Goal: Transaction & Acquisition: Purchase product/service

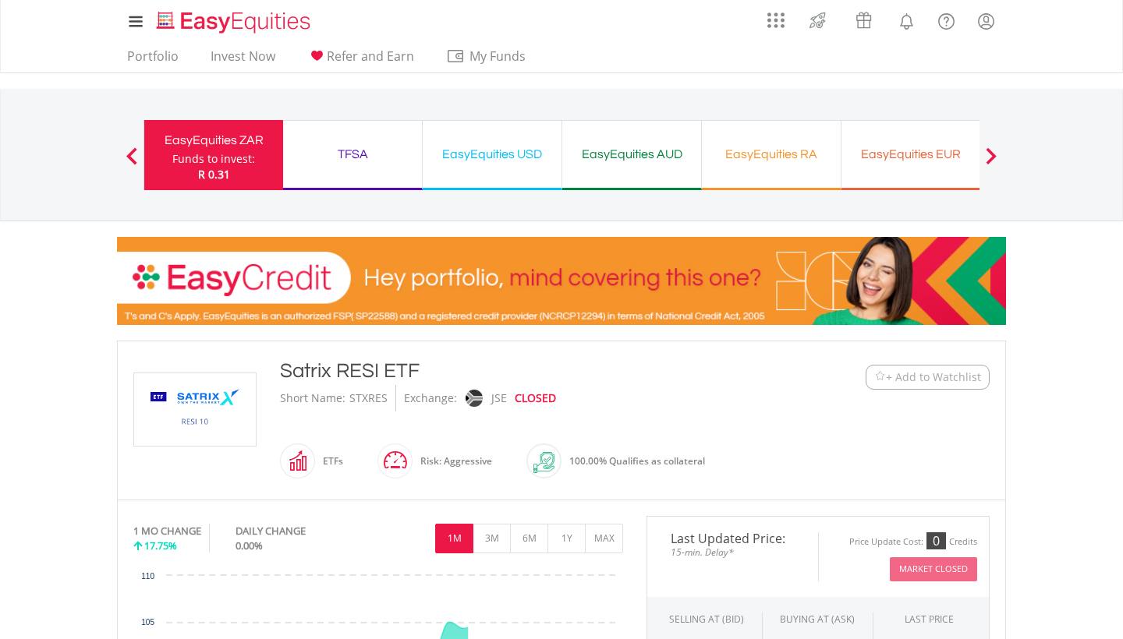
scroll to position [96, 0]
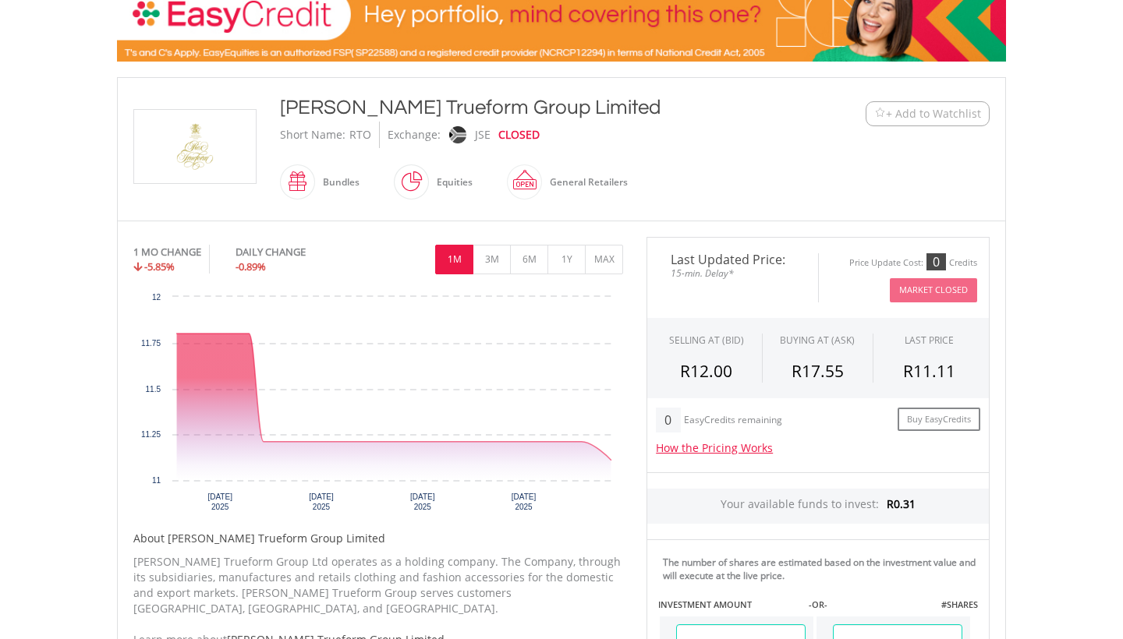
scroll to position [261, 0]
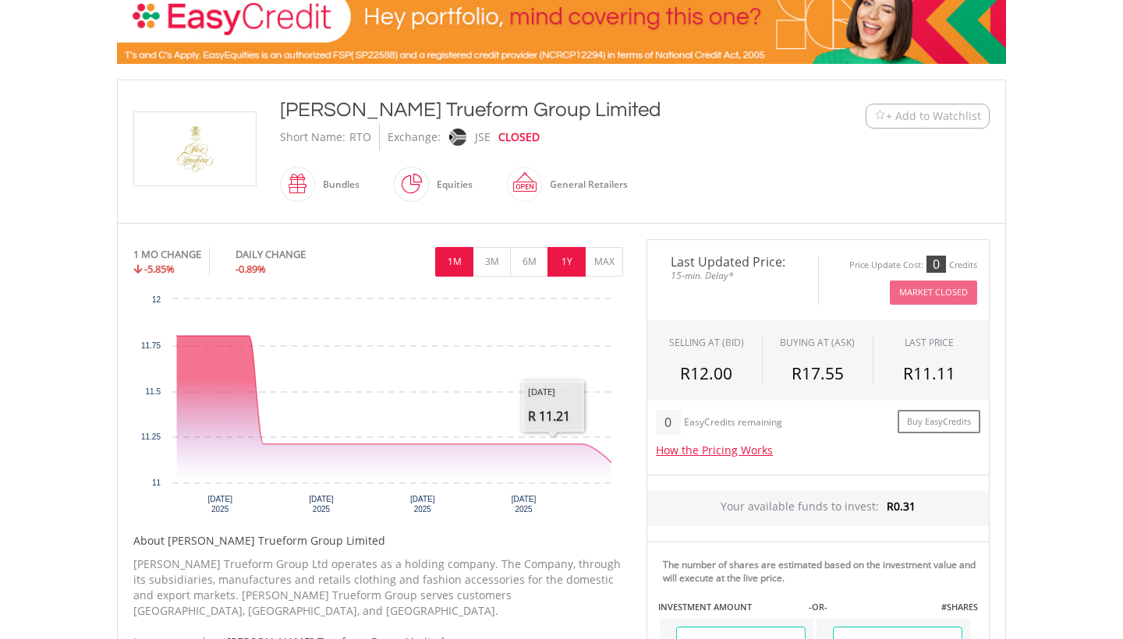
click at [567, 260] on button "1Y" at bounding box center [566, 262] width 38 height 30
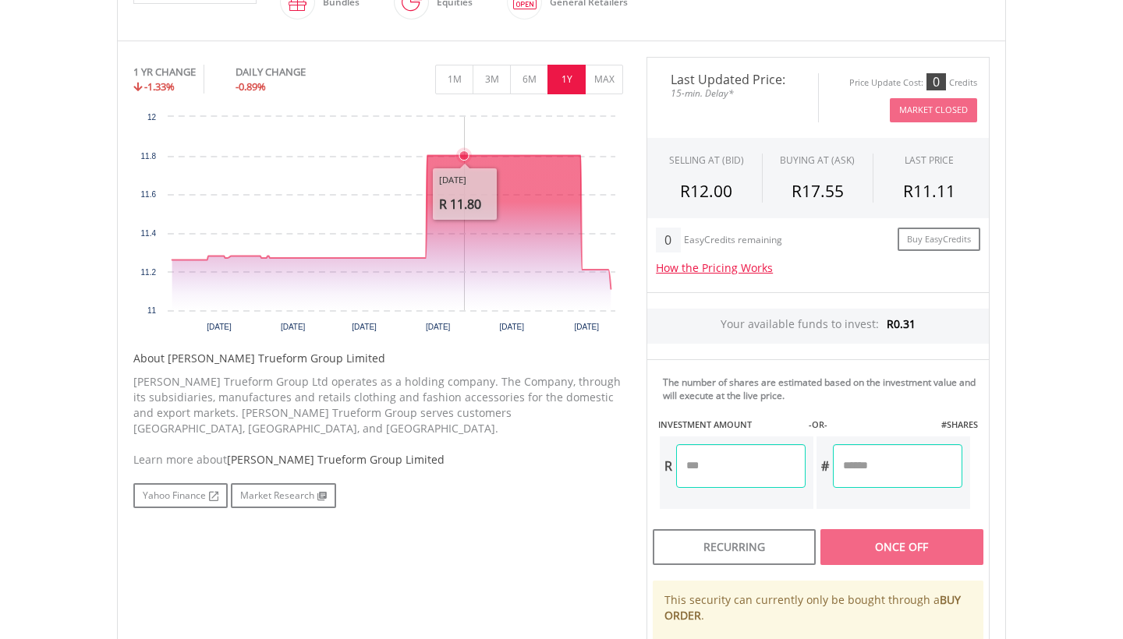
scroll to position [450, 0]
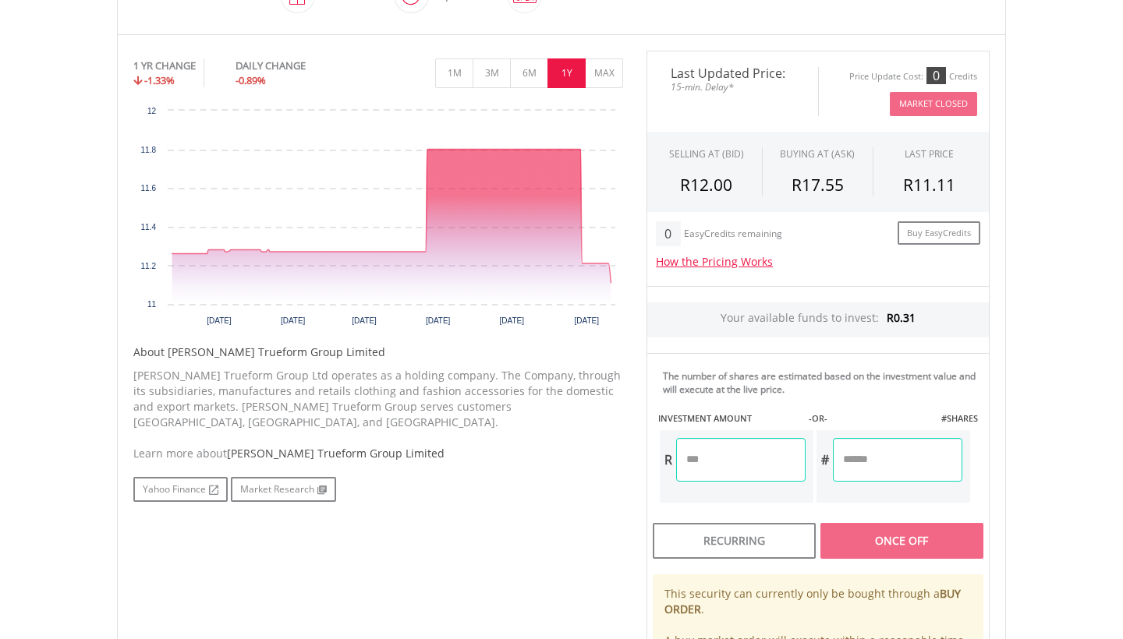
drag, startPoint x: 374, startPoint y: 441, endPoint x: 229, endPoint y: 435, distance: 145.9
click at [229, 446] on div "Learn more about Rex Trueform Group Limited" at bounding box center [378, 454] width 490 height 16
copy div "Rex Trueform Group Limited"
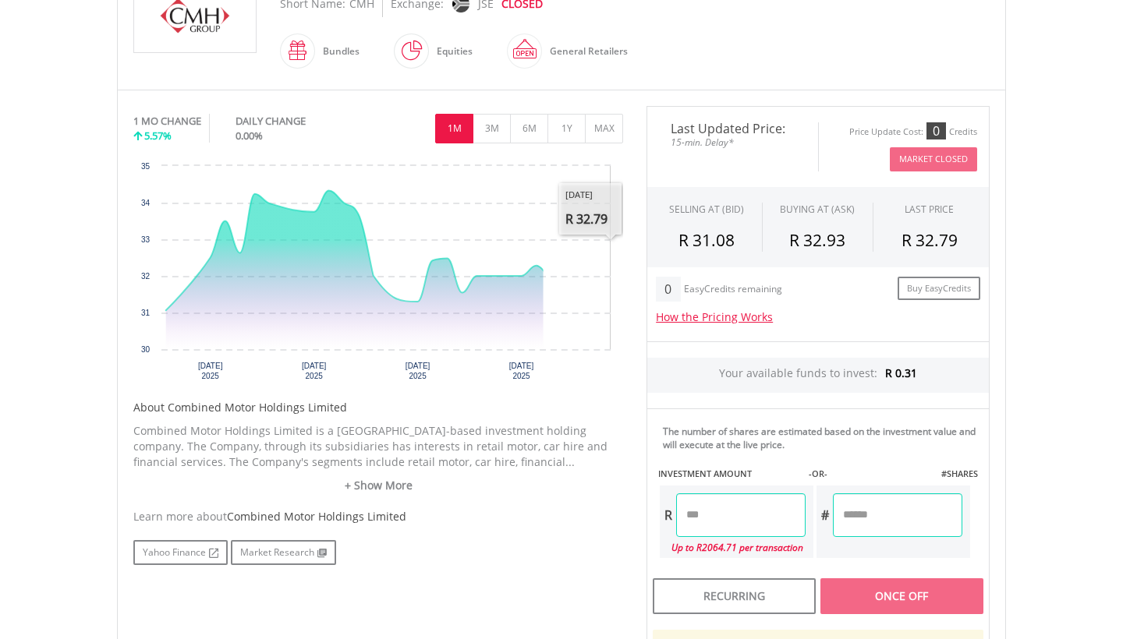
scroll to position [400, 0]
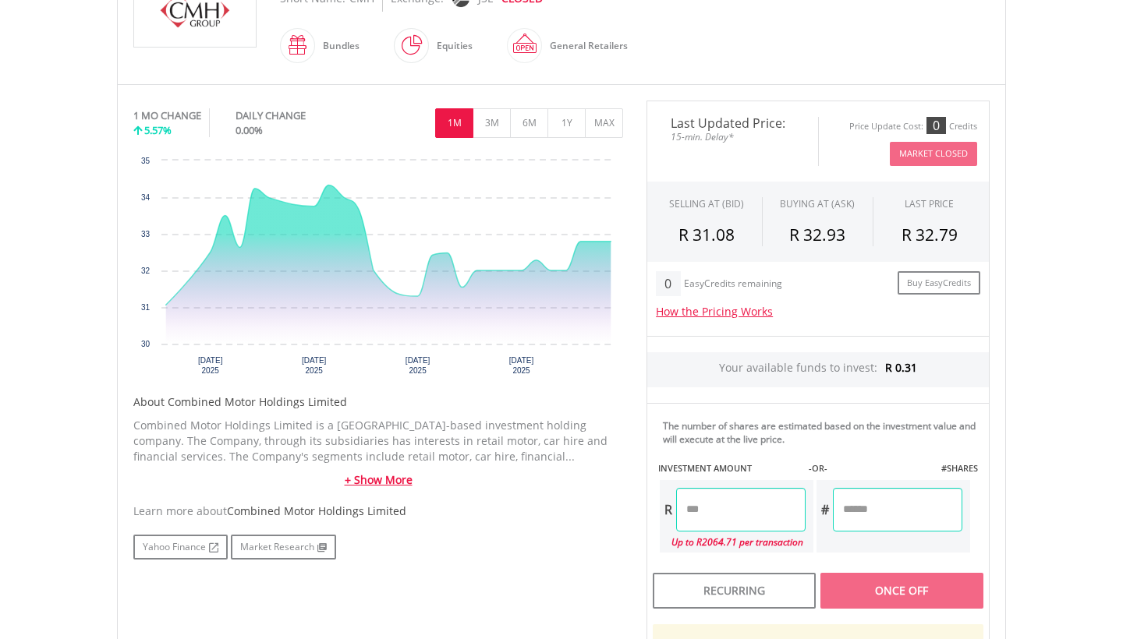
click at [392, 479] on link "+ Show More" at bounding box center [378, 481] width 490 height 16
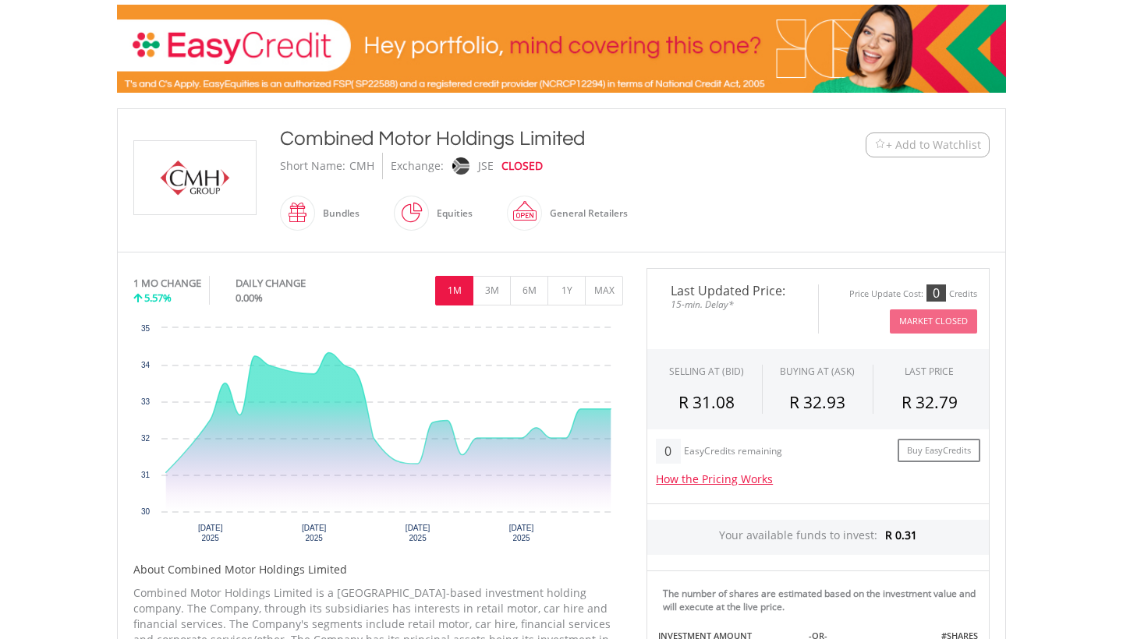
scroll to position [233, 0]
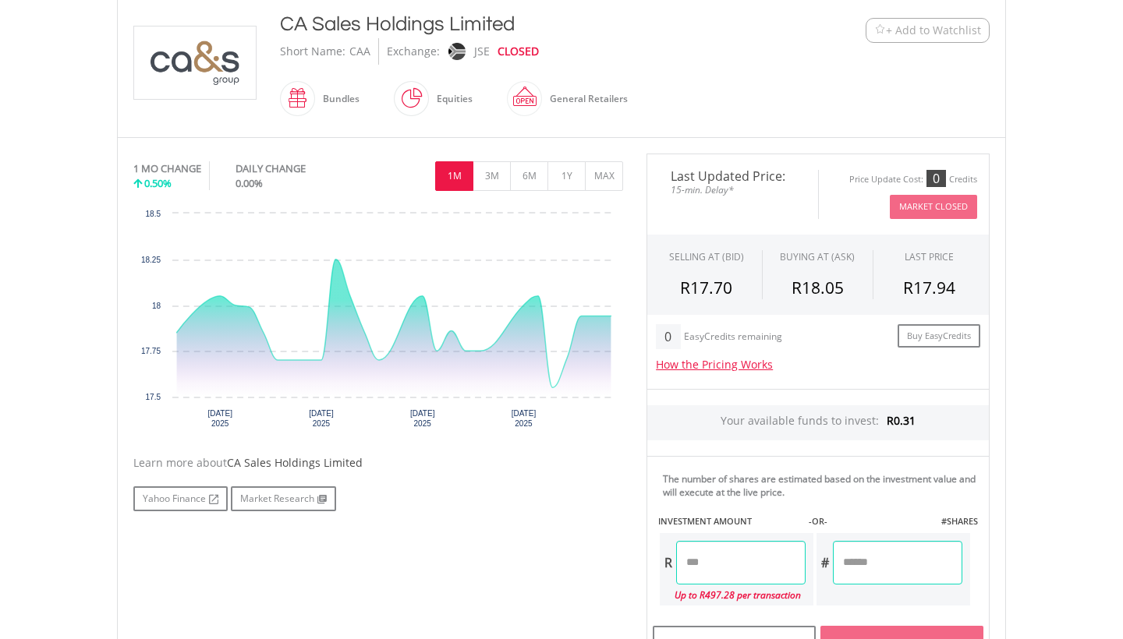
scroll to position [349, 0]
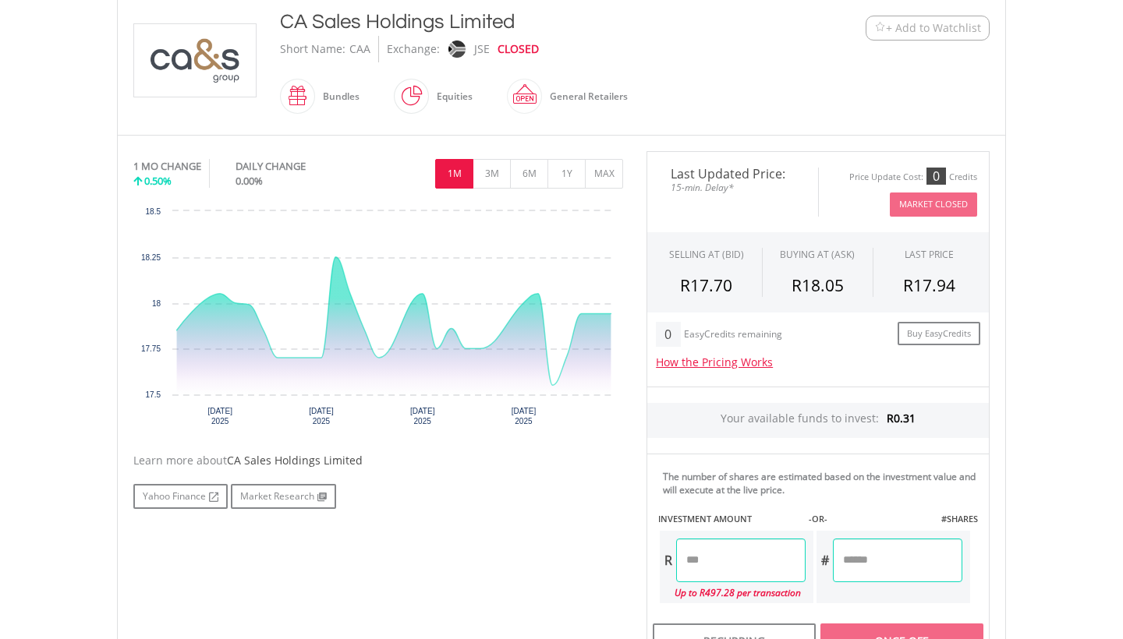
drag, startPoint x: 360, startPoint y: 458, endPoint x: 229, endPoint y: 457, distance: 131.8
click at [229, 457] on div "Learn more about CA Sales Holdings Limited" at bounding box center [378, 461] width 490 height 16
copy div "CA Sales Holdings Limited"
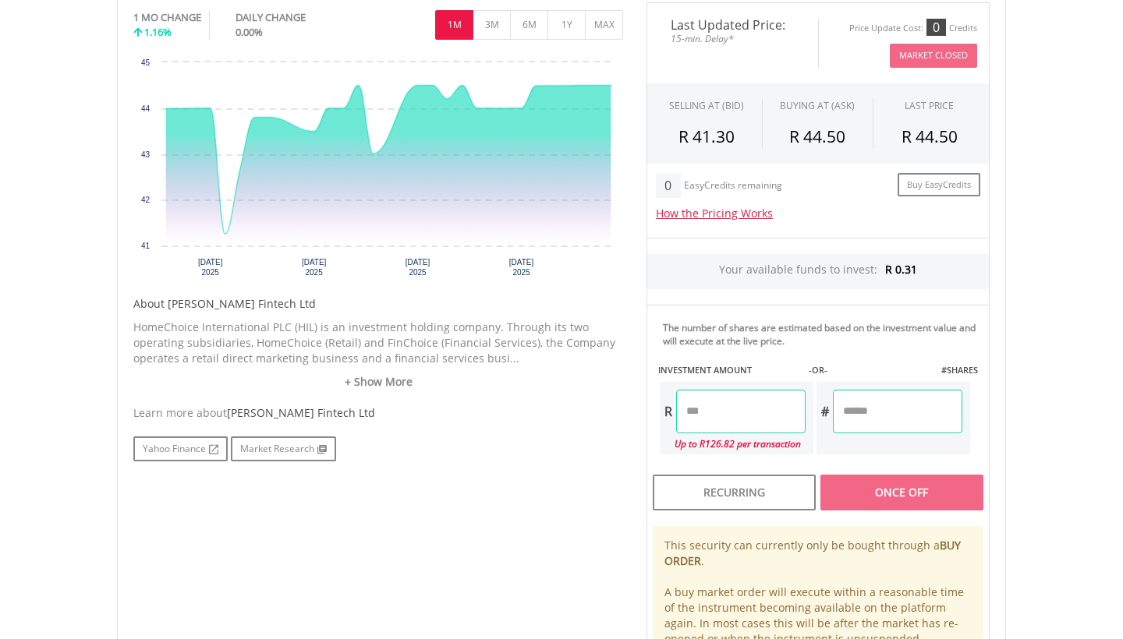
scroll to position [557, 0]
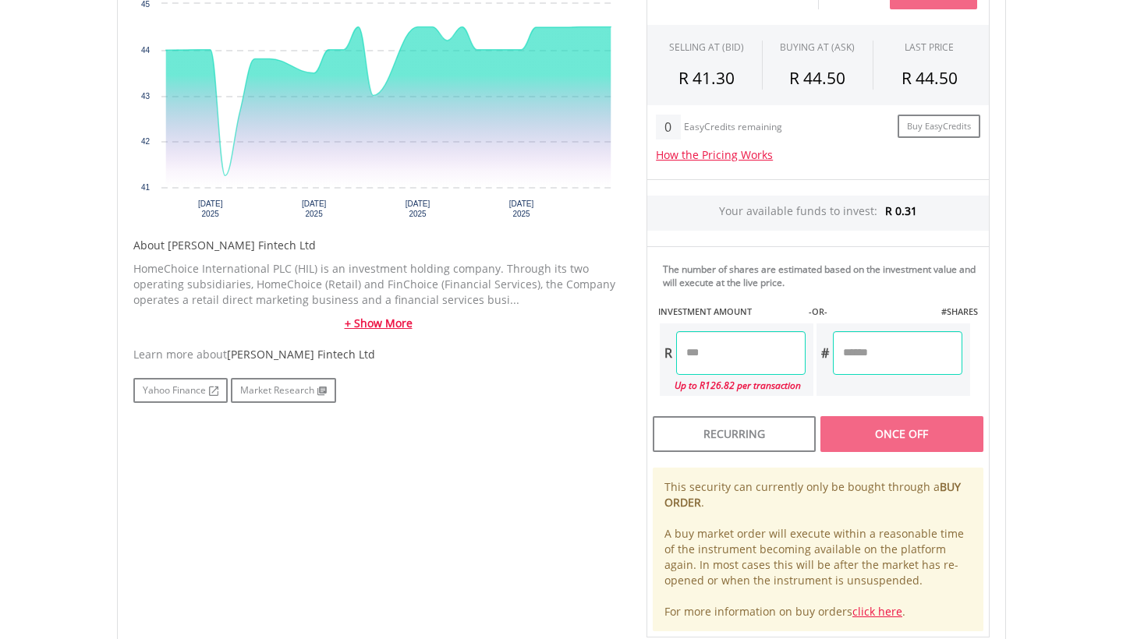
click at [394, 323] on link "+ Show More" at bounding box center [378, 324] width 490 height 16
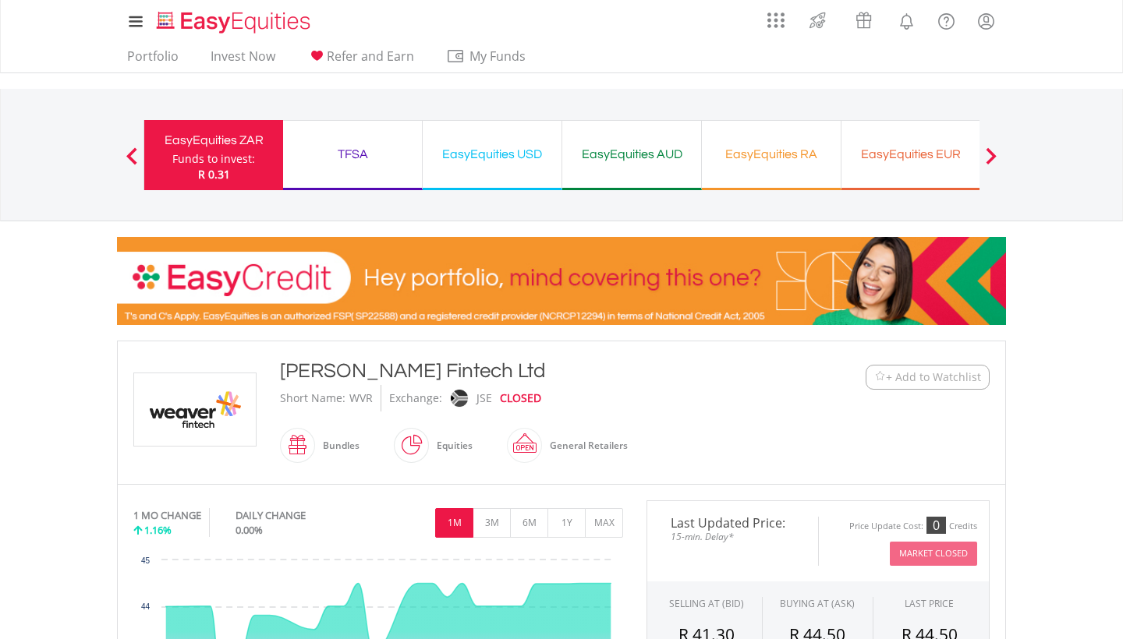
scroll to position [0, 0]
click at [250, 54] on link "Invest Now" at bounding box center [242, 60] width 77 height 24
